Goal: Task Accomplishment & Management: Manage account settings

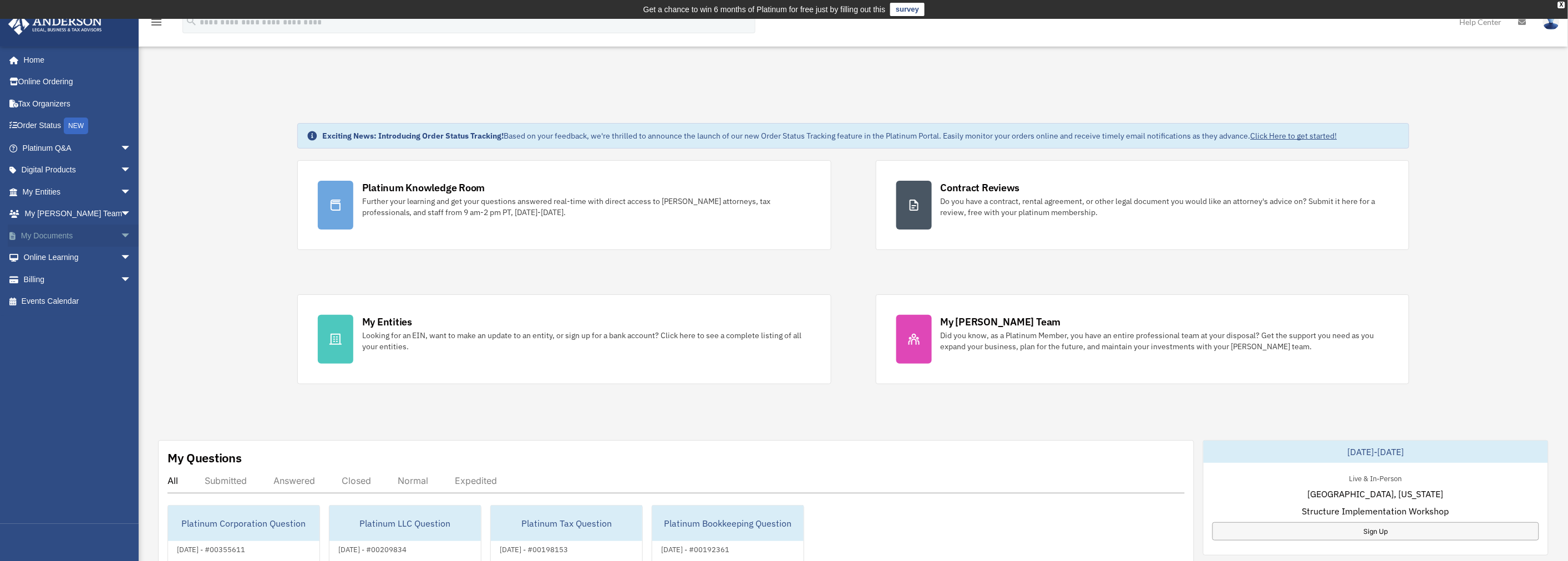
click at [56, 233] on link "My Documents arrow_drop_down" at bounding box center [78, 236] width 140 height 22
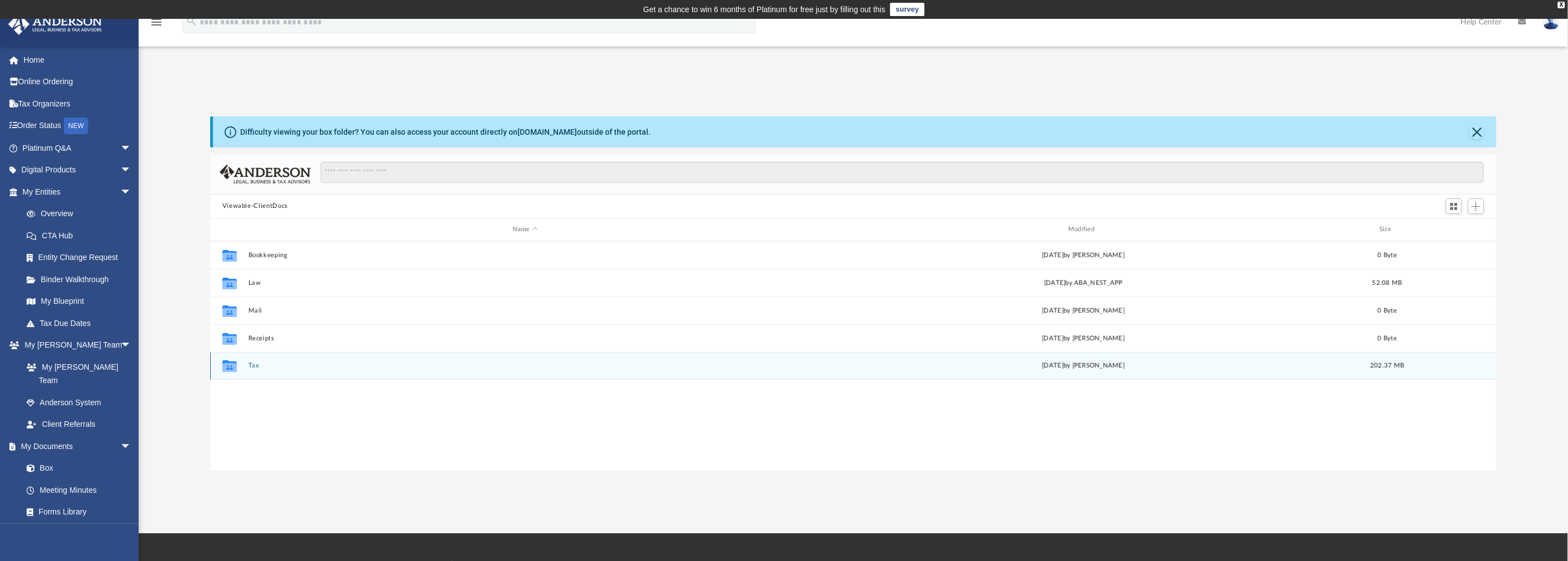
scroll to position [242, 1277]
click at [254, 362] on button "Tax" at bounding box center [524, 365] width 553 height 7
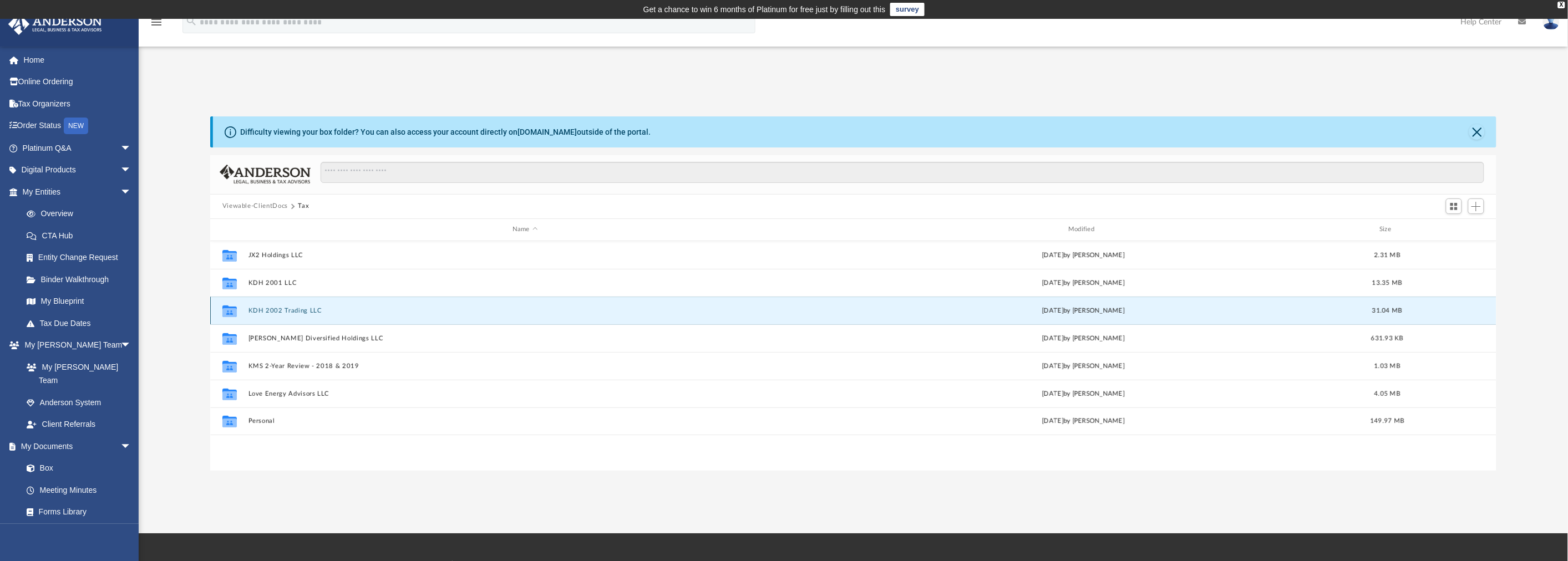
click at [293, 308] on button "KDH 2002 Trading LLC" at bounding box center [524, 311] width 553 height 7
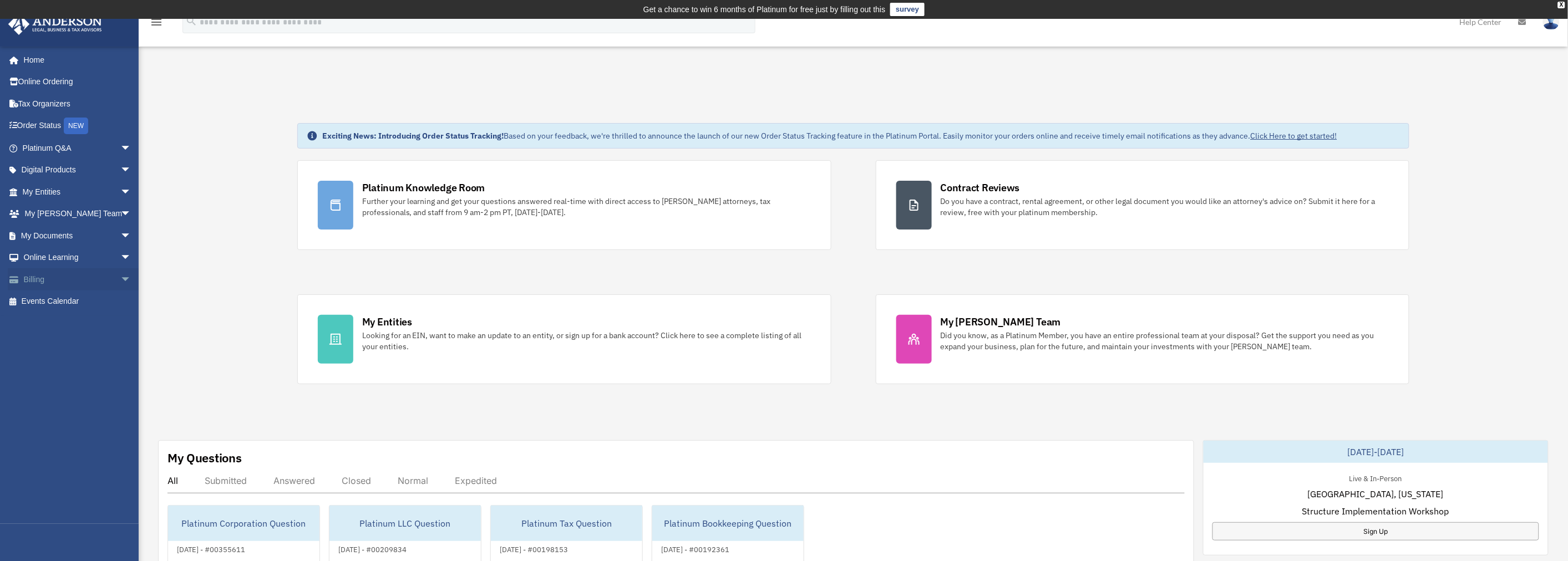
click at [72, 281] on link "Billing arrow_drop_down" at bounding box center [78, 280] width 140 height 22
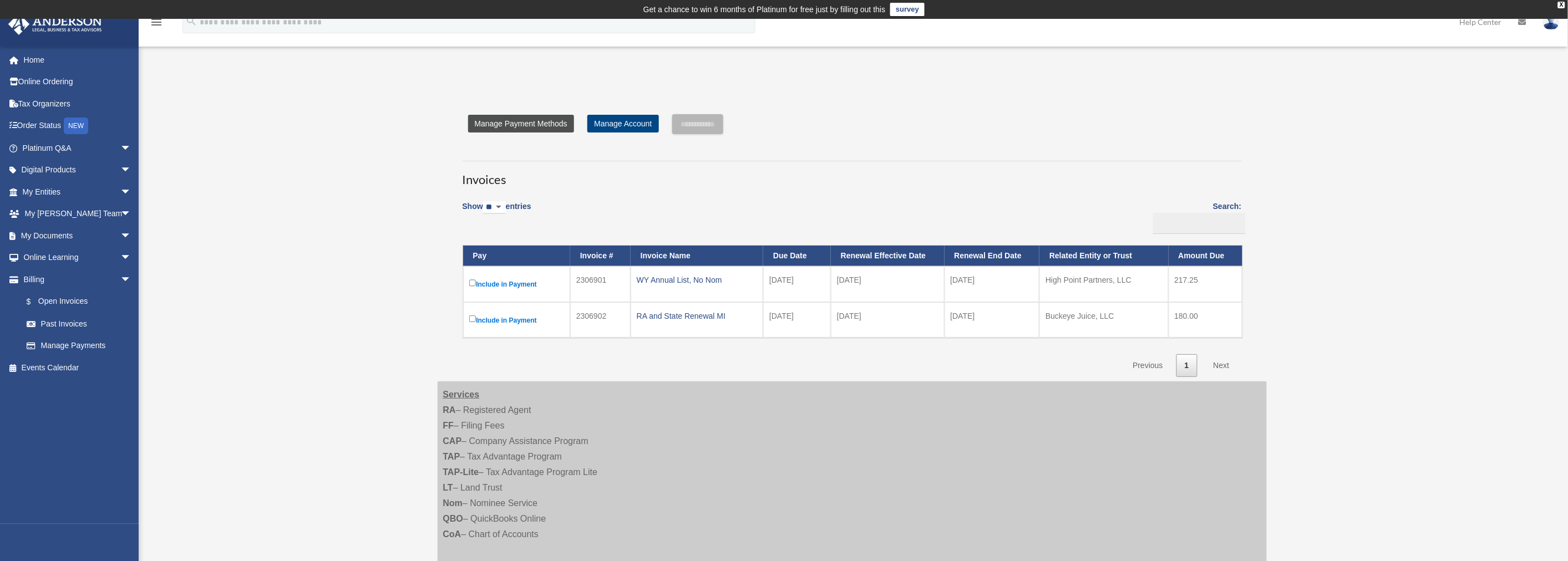
click at [531, 118] on link "Manage Payment Methods" at bounding box center [521, 124] width 106 height 18
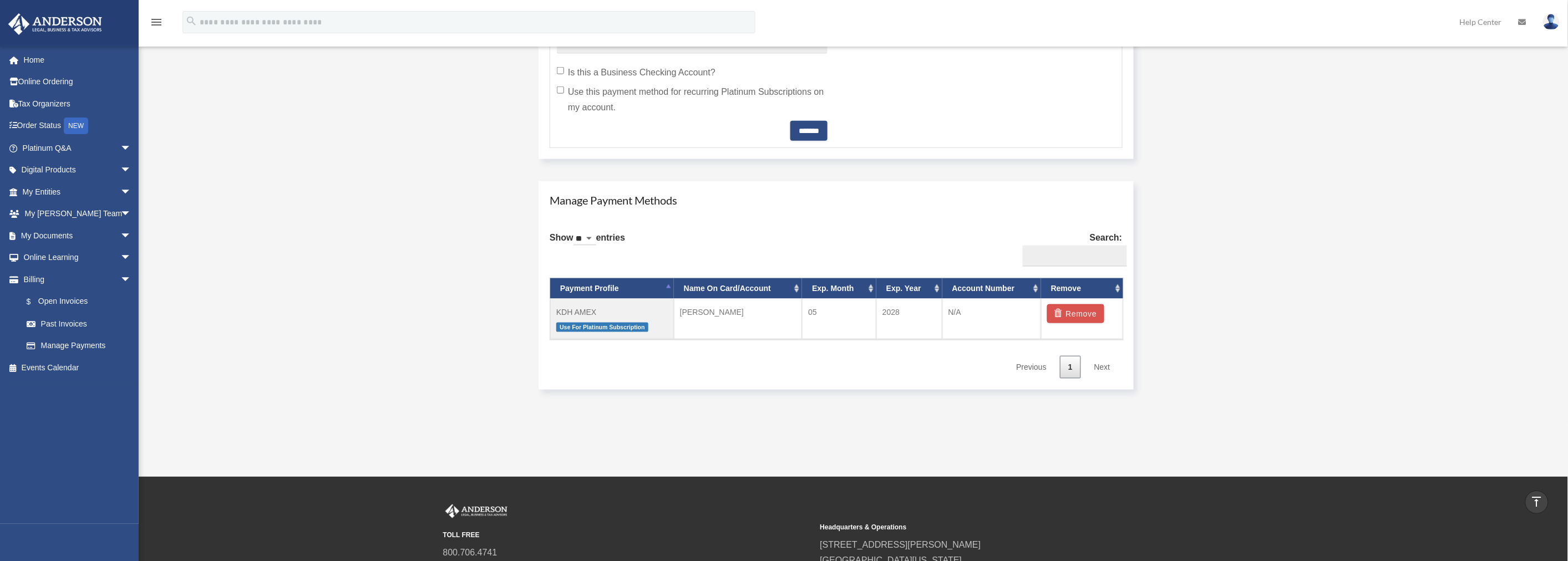
scroll to position [566, 0]
